Goal: Transaction & Acquisition: Purchase product/service

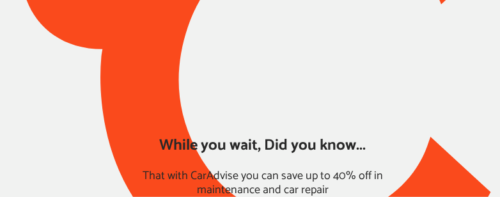
type input "*****"
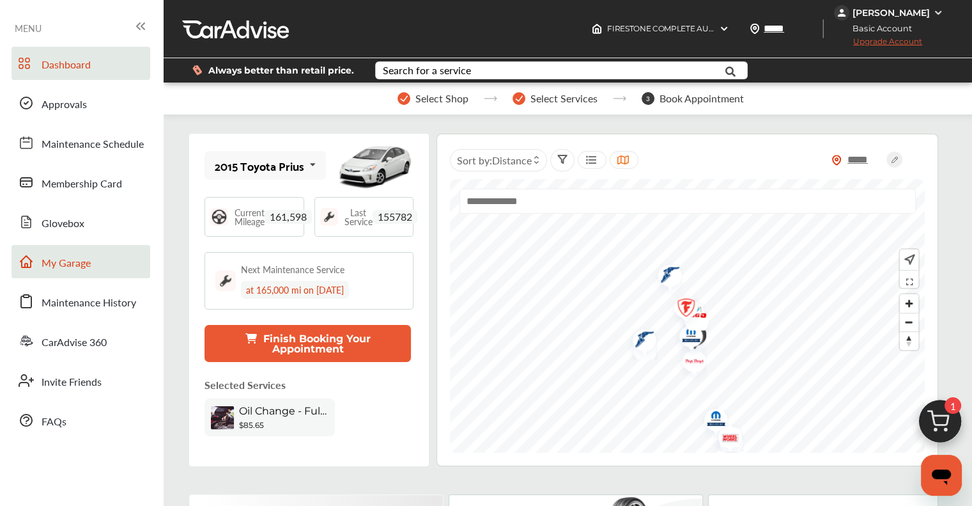
click at [38, 271] on link "My Garage" at bounding box center [81, 261] width 139 height 33
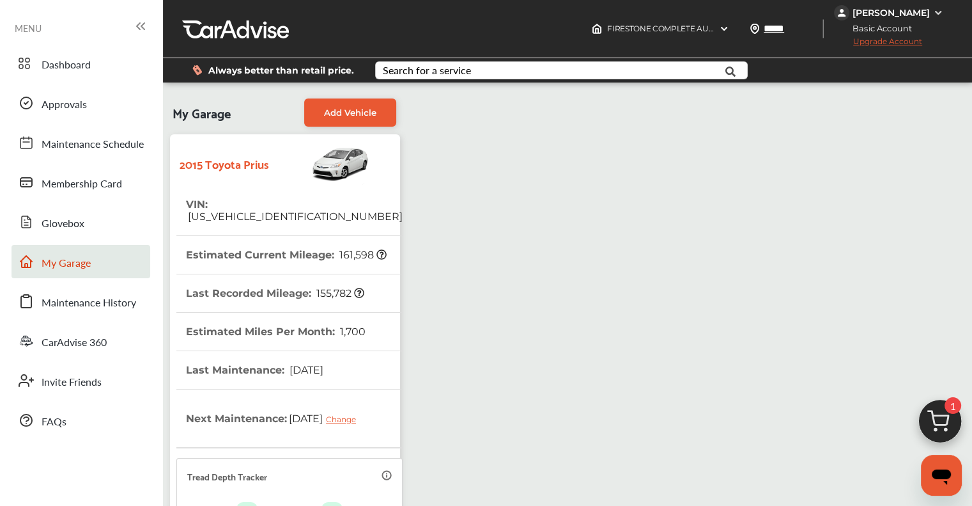
click at [238, 210] on th "VIN : [US_VEHICLE_IDENTIFICATION_NUMBER]" at bounding box center [294, 210] width 217 height 50
copy span "[US_VEHICLE_IDENTIFICATION_NUMBER]"
drag, startPoint x: 69, startPoint y: 68, endPoint x: 210, endPoint y: 79, distance: 141.0
click at [70, 68] on span "Dashboard" at bounding box center [66, 65] width 49 height 17
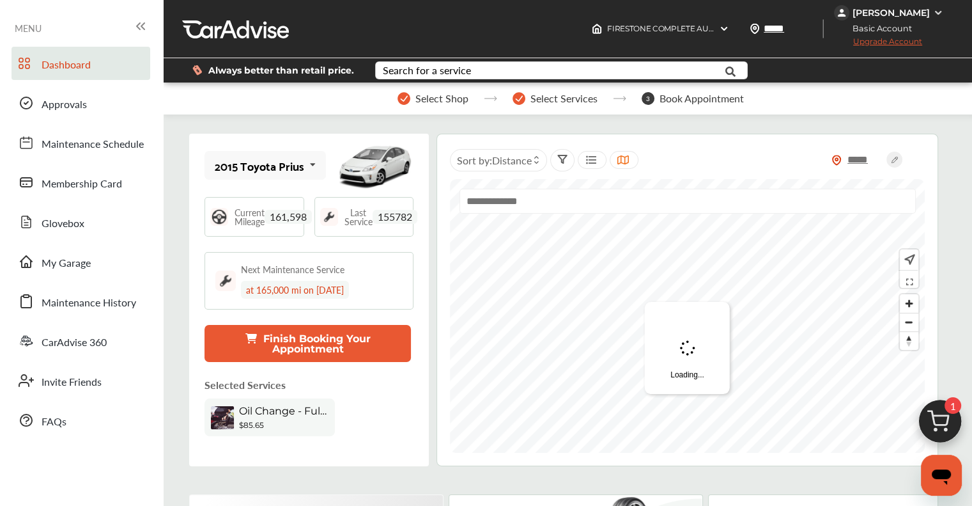
click at [276, 408] on span "Oil Change - Full-synthetic" at bounding box center [283, 411] width 89 height 12
click at [948, 427] on img at bounding box center [939, 424] width 61 height 61
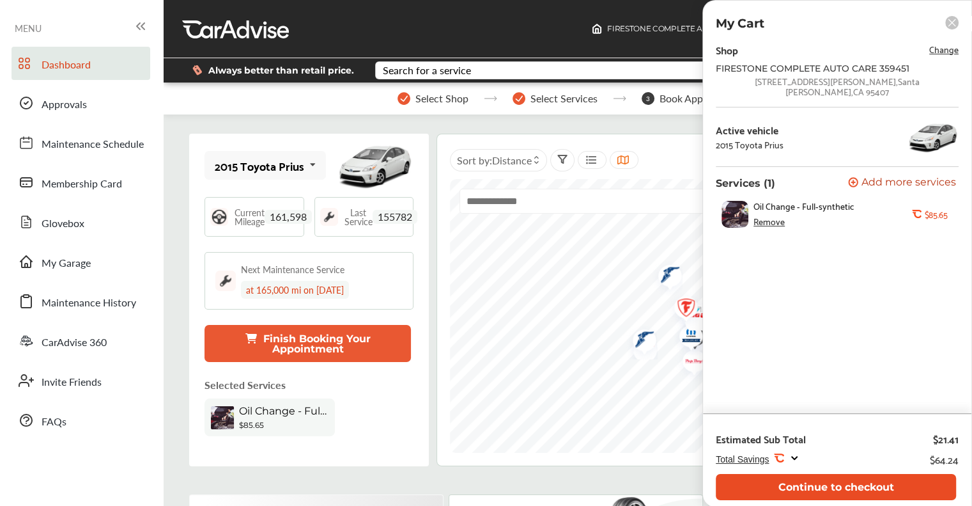
click at [890, 484] on button "Continue to checkout" at bounding box center [836, 487] width 240 height 26
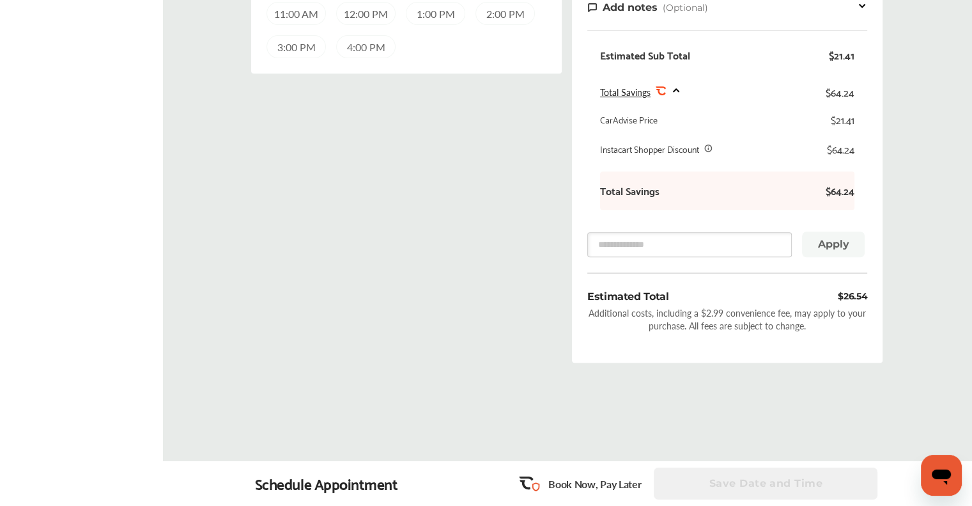
scroll to position [447, 0]
